Goal: Task Accomplishment & Management: Complete application form

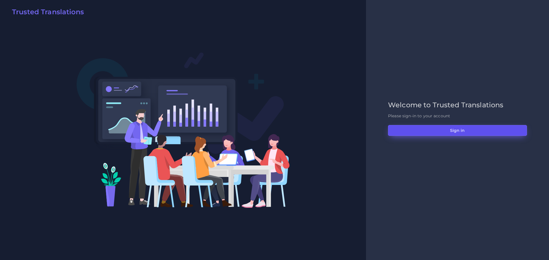
click at [447, 126] on button "Sign in" at bounding box center [457, 130] width 139 height 11
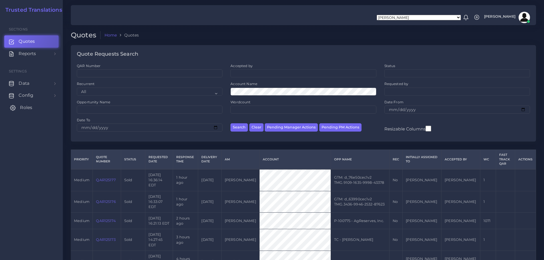
click at [33, 105] on link "Roles" at bounding box center [31, 108] width 54 height 12
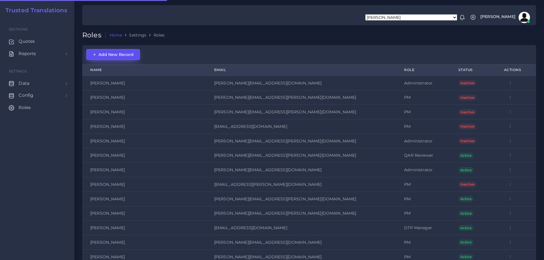
click at [127, 56] on span "Add New Record" at bounding box center [113, 54] width 41 height 5
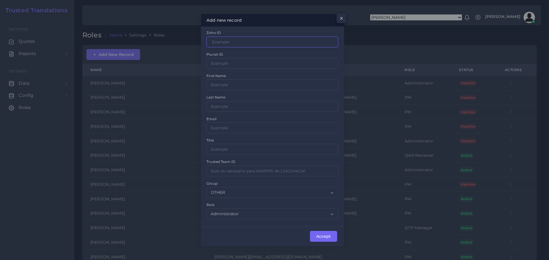
click at [237, 41] on input "Zoho ID" at bounding box center [272, 42] width 132 height 11
paste input "3000339000349501001"
type input "3000339000349501001"
click at [246, 63] on input "Zoho ID" at bounding box center [272, 63] width 132 height 11
click at [271, 52] on div "Plunet ID" at bounding box center [272, 59] width 132 height 17
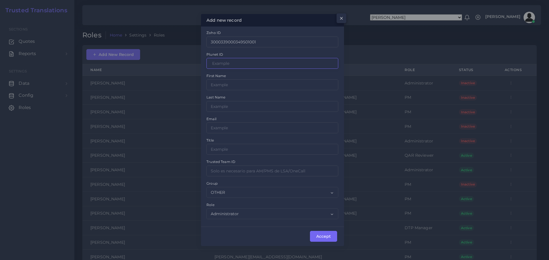
click at [236, 63] on input "Zoho ID" at bounding box center [272, 63] width 132 height 11
paste input "13884"
type input "13884"
click at [226, 84] on input "Zoho ID" at bounding box center [272, 84] width 132 height 11
type input "[PERSON_NAME]"
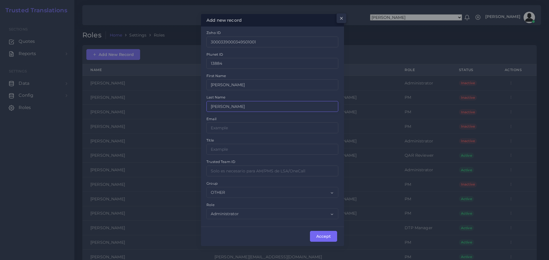
type input "[PERSON_NAME]"
type input "[PERSON_NAME][EMAIL_ADDRESS][PERSON_NAME][DOMAIN_NAME]"
click at [234, 150] on input "Zoho ID" at bounding box center [272, 149] width 132 height 11
type input "s"
type input "SHX"
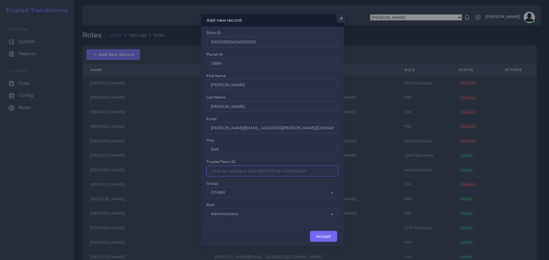
click at [255, 173] on input "Zoho ID" at bounding box center [272, 171] width 132 height 11
click at [296, 159] on div "Trusted Team ID" at bounding box center [272, 167] width 132 height 17
click at [334, 189] on select "OTHER ACQ CD CORE CERT" at bounding box center [272, 192] width 132 height 11
select select "CERT"
click at [206, 187] on select "OTHER ACQ CD CORE CERT" at bounding box center [272, 192] width 132 height 11
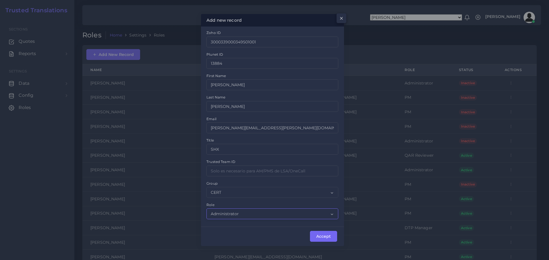
click at [274, 211] on select "Administrator PM DTP Manager DTP Manager QAR Reviewer Sales" at bounding box center [272, 214] width 132 height 11
select select "2"
click at [206, 209] on select "Administrator PM DTP Manager DTP Manager QAR Reviewer Sales" at bounding box center [272, 214] width 132 height 11
click at [322, 238] on button "Accept" at bounding box center [323, 236] width 27 height 11
